Goal: Navigation & Orientation: Find specific page/section

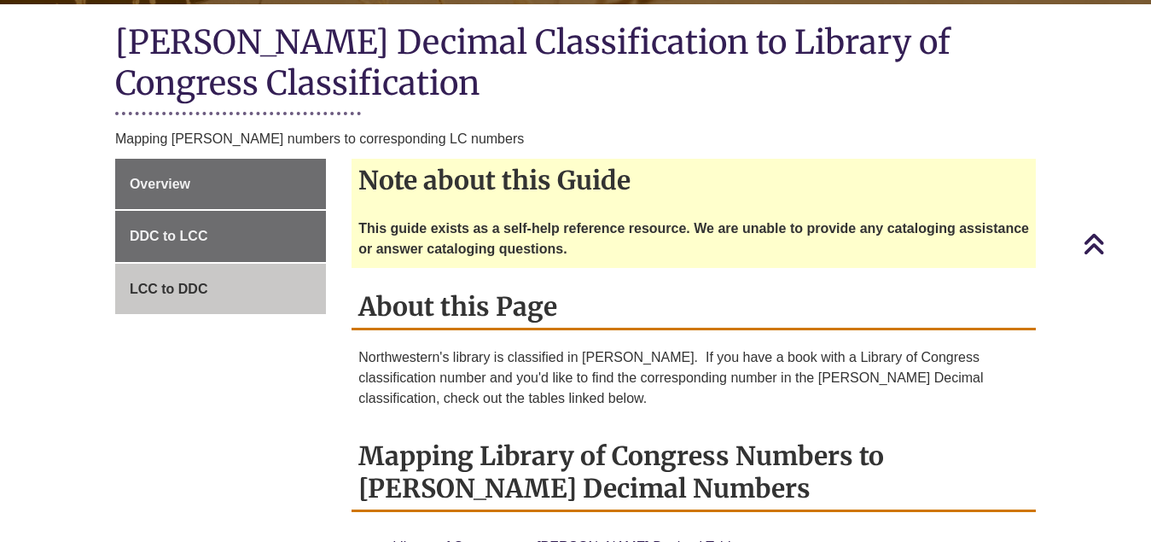
scroll to position [427, 0]
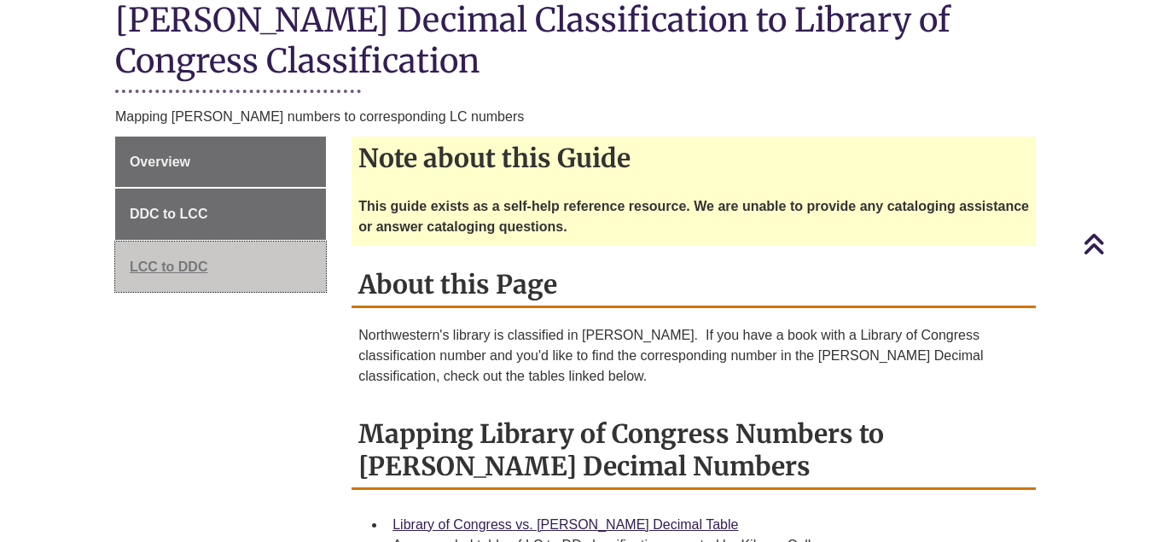
click at [184, 259] on span "LCC to DDC" at bounding box center [169, 266] width 79 height 15
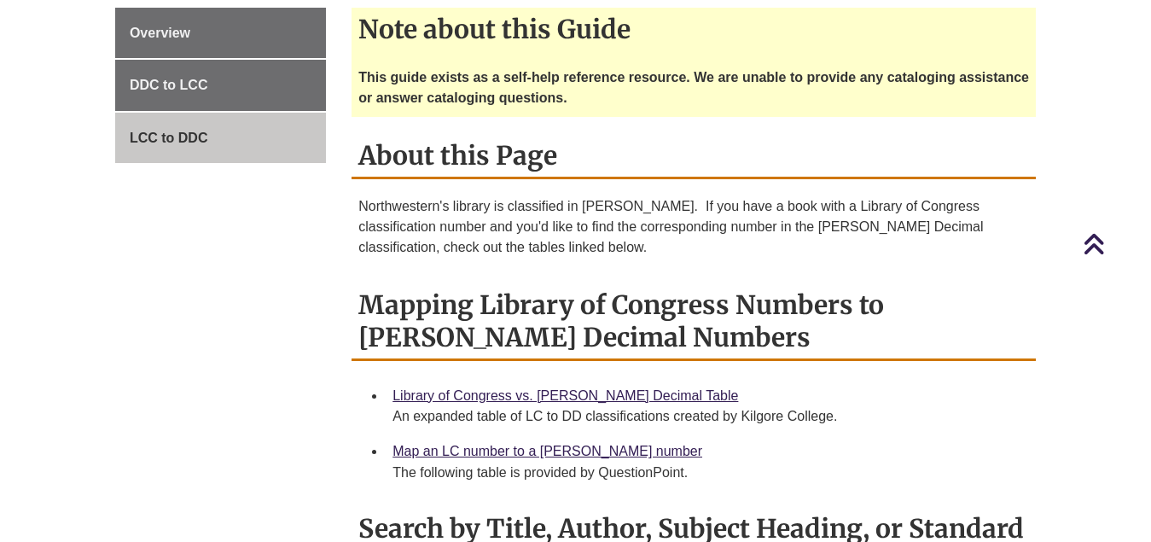
scroll to position [256, 0]
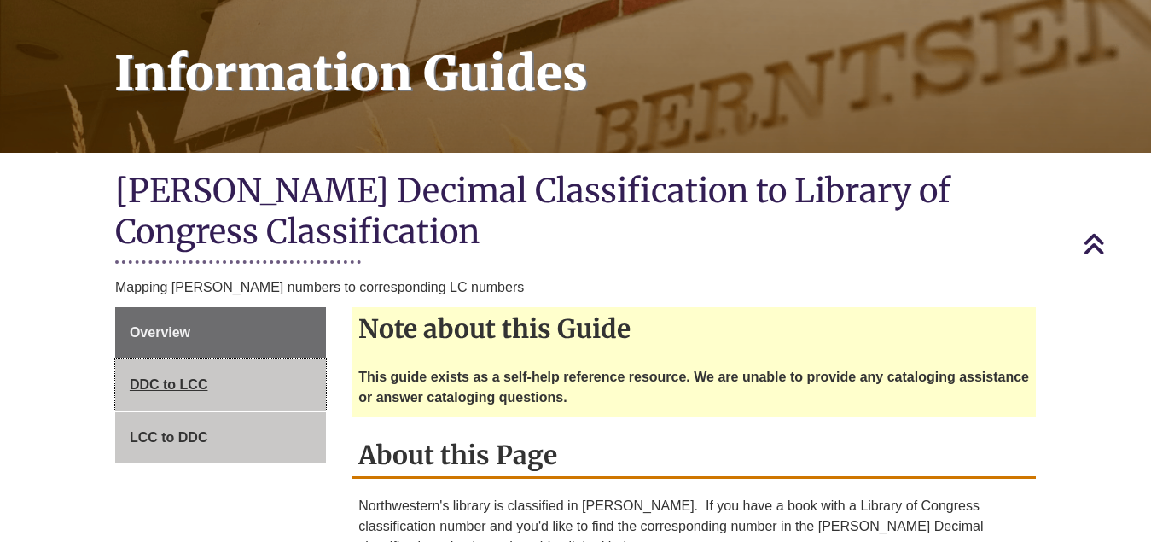
click at [192, 377] on span "DDC to LCC" at bounding box center [169, 384] width 79 height 15
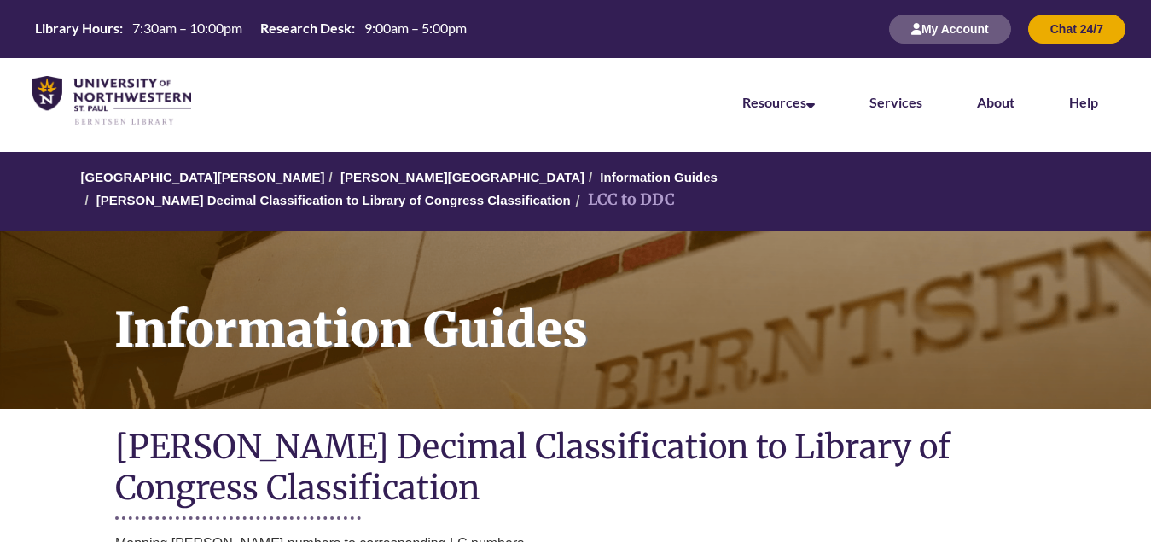
scroll to position [188, 0]
